Goal: Transaction & Acquisition: Purchase product/service

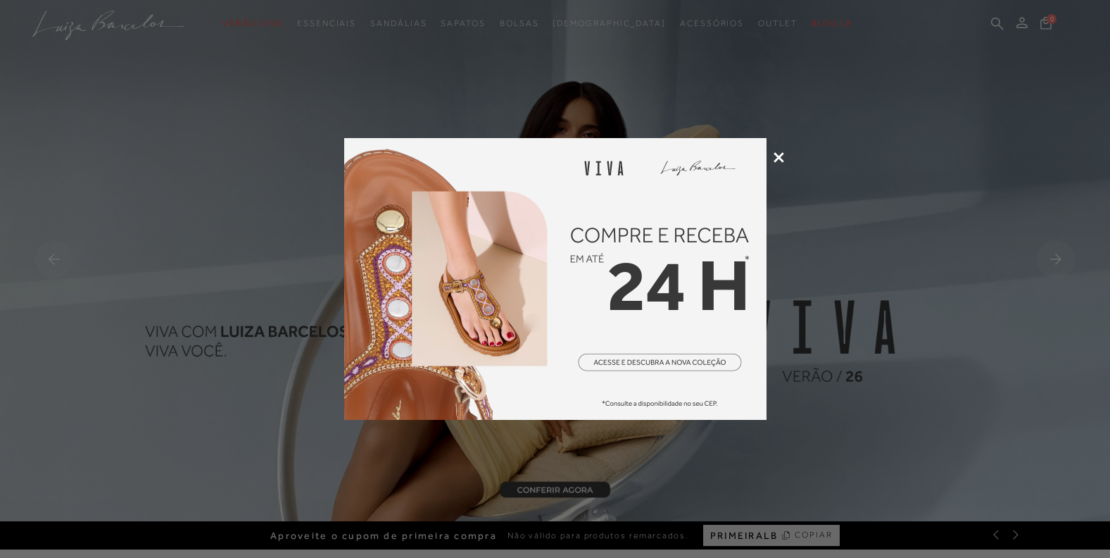
click at [774, 154] on icon at bounding box center [779, 157] width 11 height 11
click at [773, 154] on img at bounding box center [555, 260] width 1110 height 521
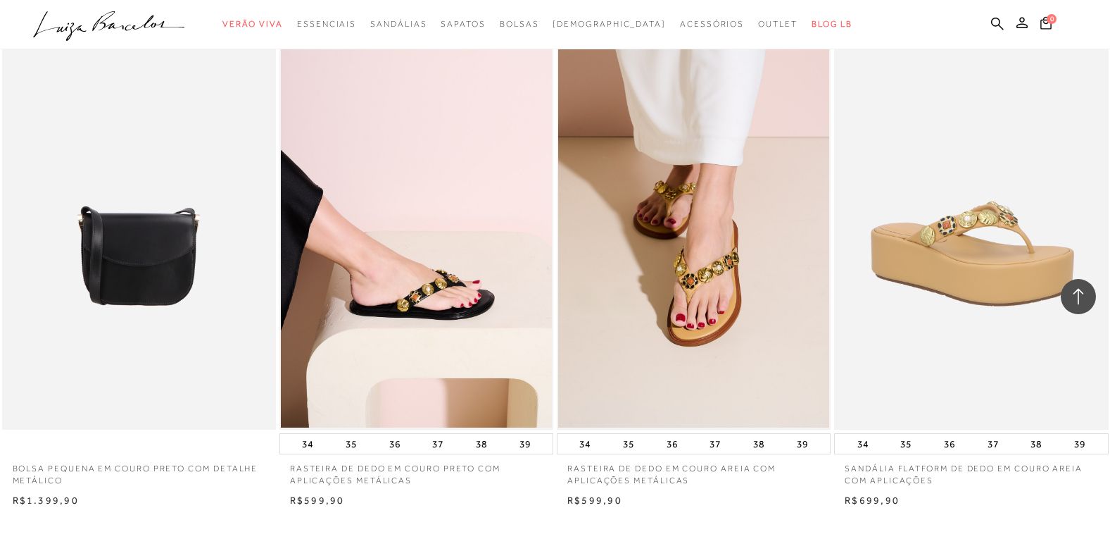
scroll to position [2676, 0]
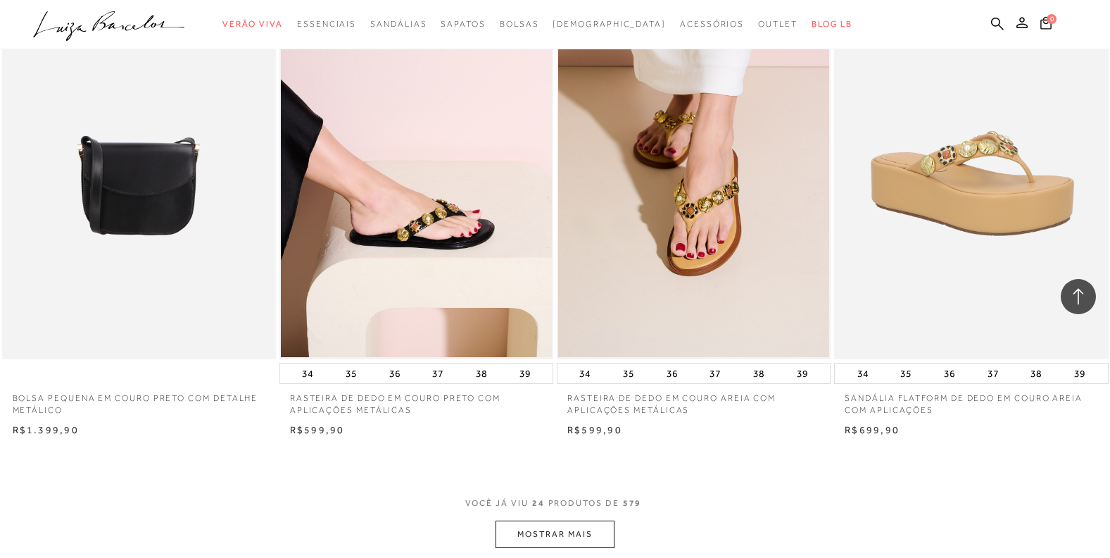
click at [584, 532] on button "MOSTRAR MAIS" at bounding box center [555, 533] width 118 height 27
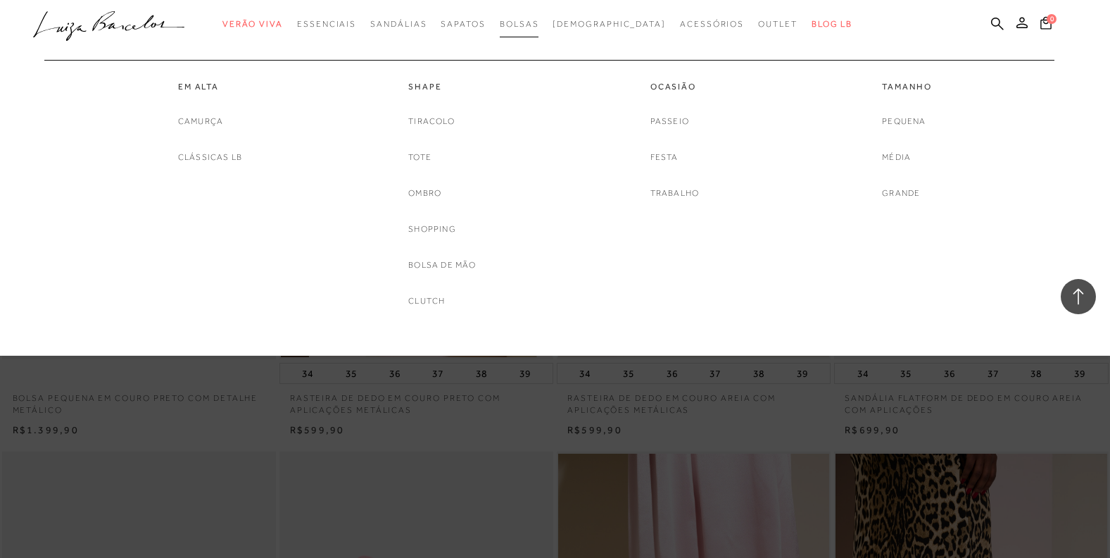
click at [532, 23] on span "Bolsas" at bounding box center [519, 24] width 39 height 10
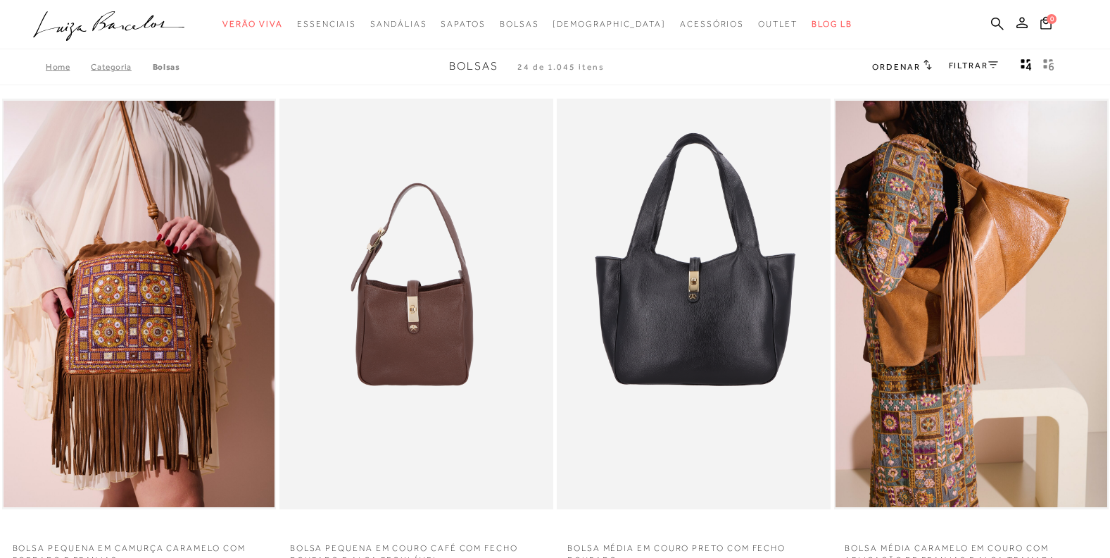
click at [913, 65] on span "Ordenar" at bounding box center [896, 67] width 48 height 10
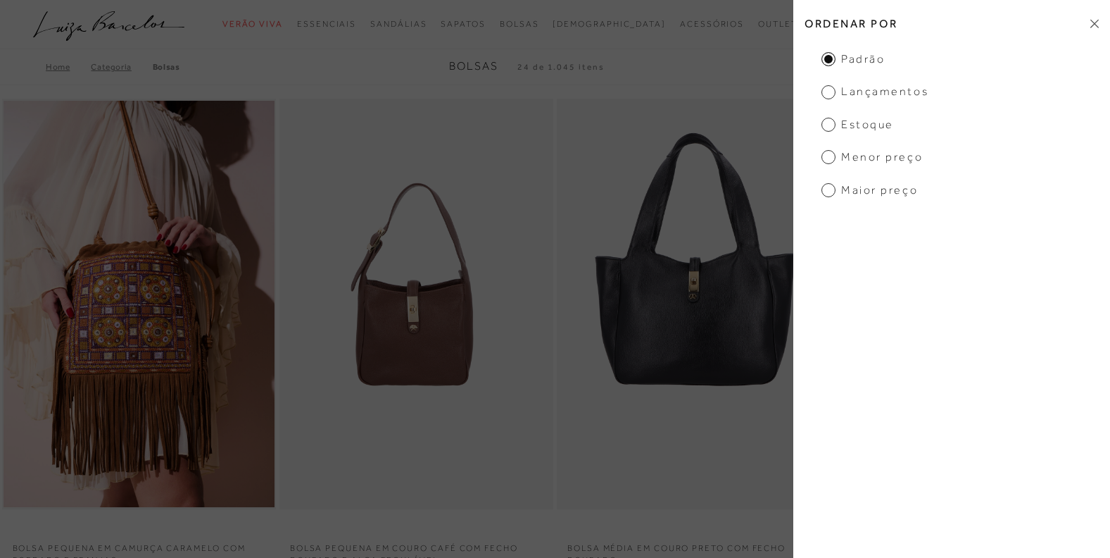
click at [837, 155] on span "Menor preço" at bounding box center [872, 156] width 101 height 15
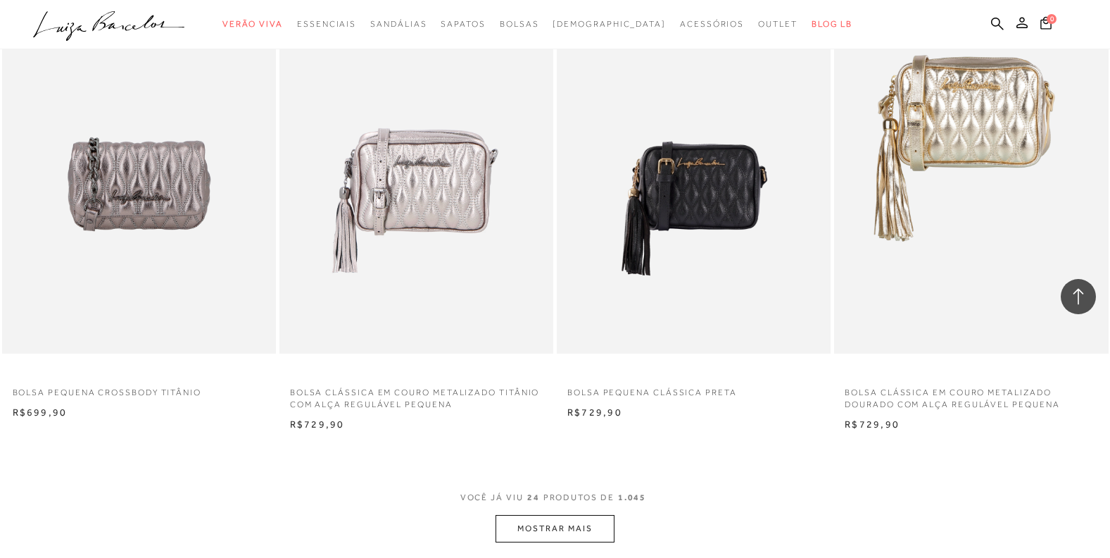
scroll to position [3028, 0]
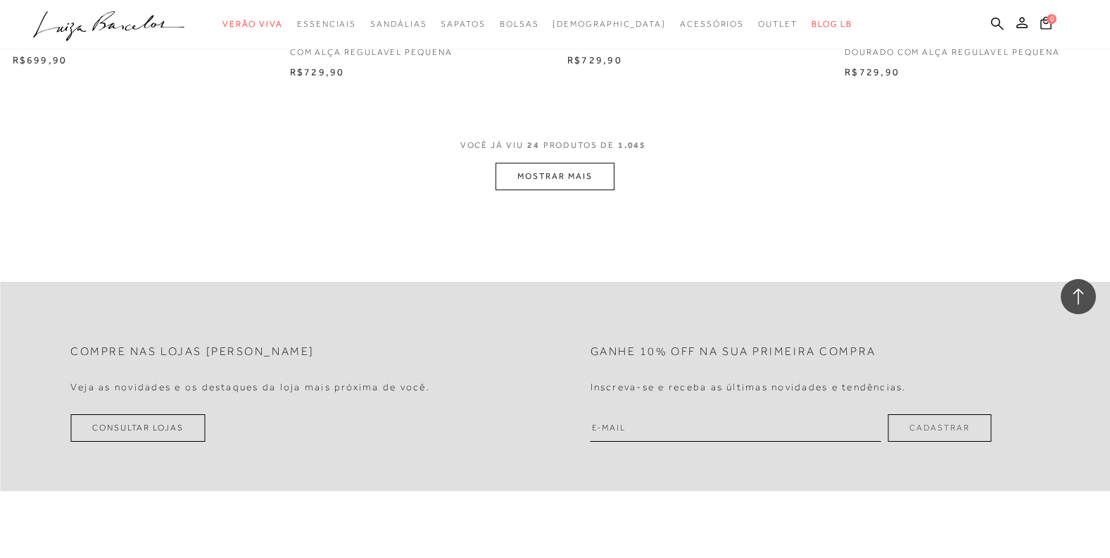
click at [564, 182] on button "MOSTRAR MAIS" at bounding box center [555, 176] width 118 height 27
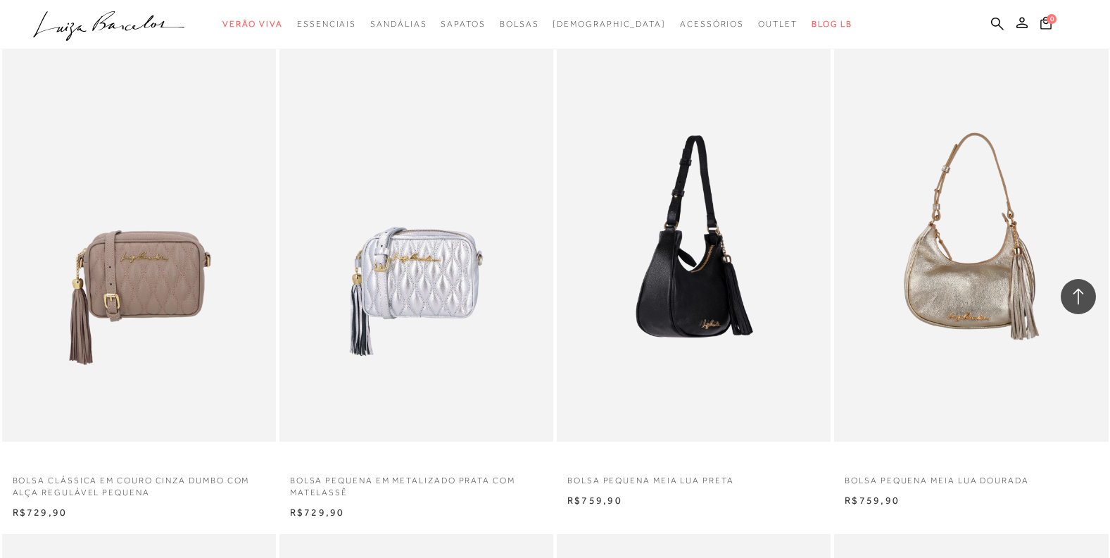
scroll to position [4155, 0]
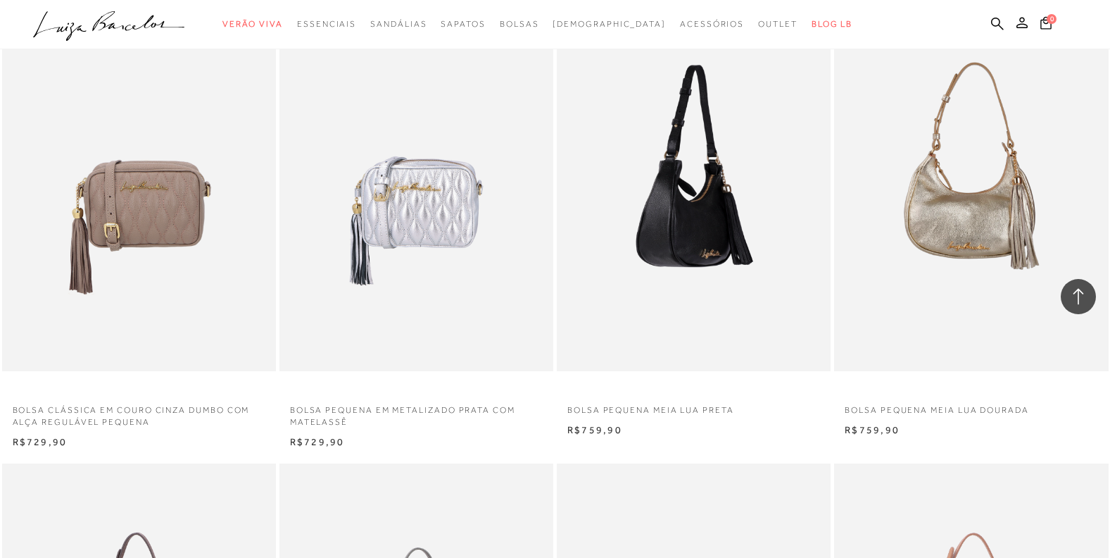
click at [684, 251] on img at bounding box center [694, 166] width 273 height 411
